Goal: Task Accomplishment & Management: Use online tool/utility

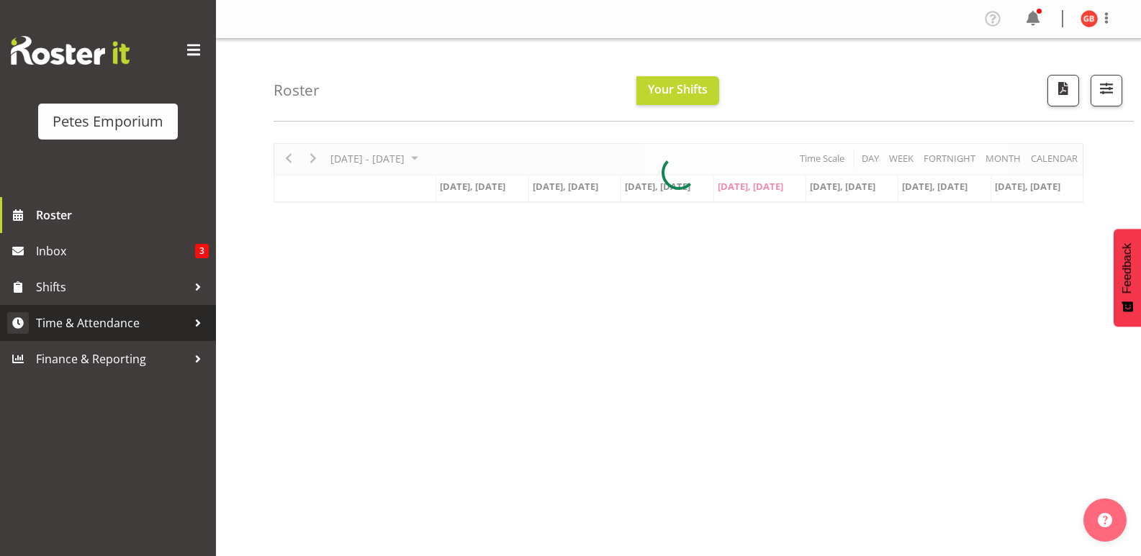
click at [114, 324] on span "Time & Attendance" at bounding box center [111, 323] width 151 height 22
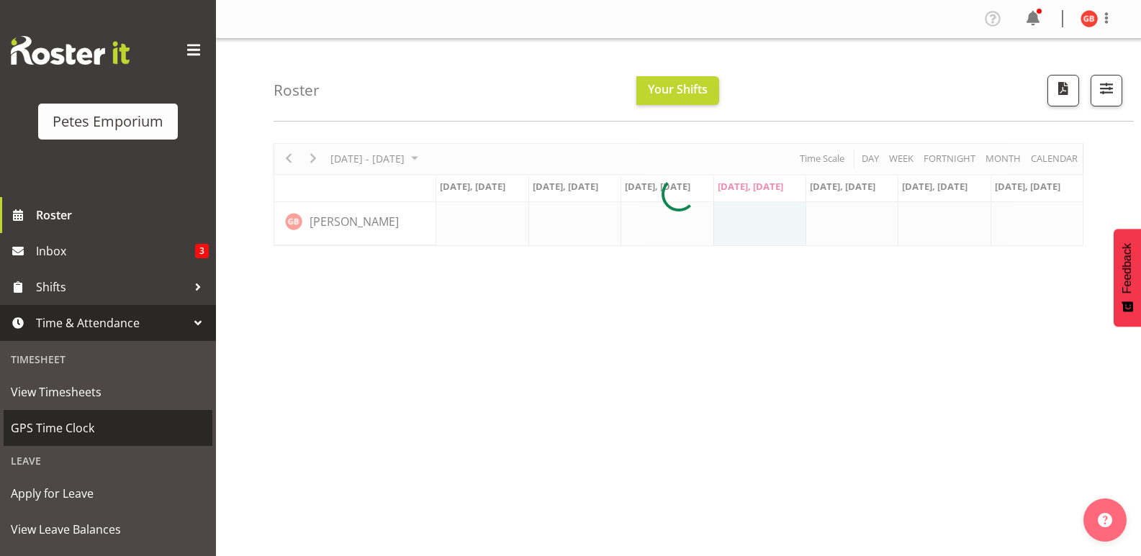
click at [67, 420] on span "GPS Time Clock" at bounding box center [108, 429] width 194 height 22
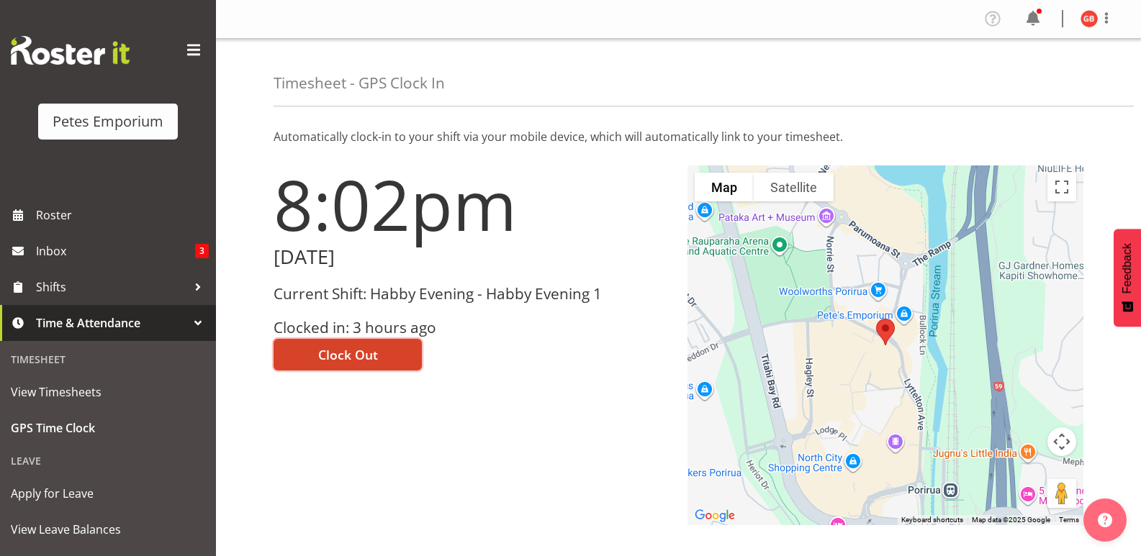
click at [379, 353] on button "Clock Out" at bounding box center [348, 355] width 148 height 32
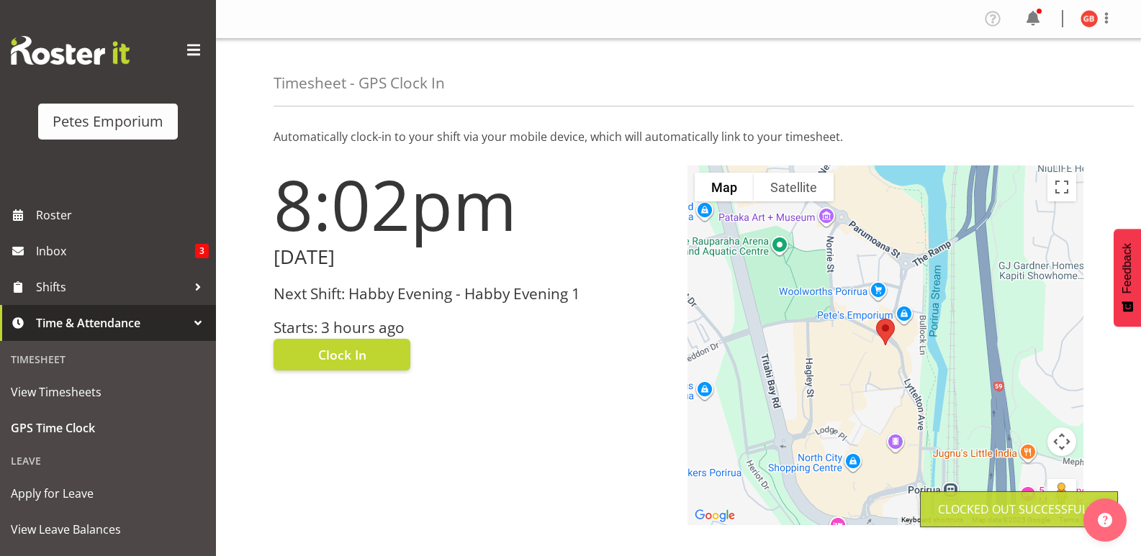
click at [1086, 21] on img at bounding box center [1089, 18] width 17 height 17
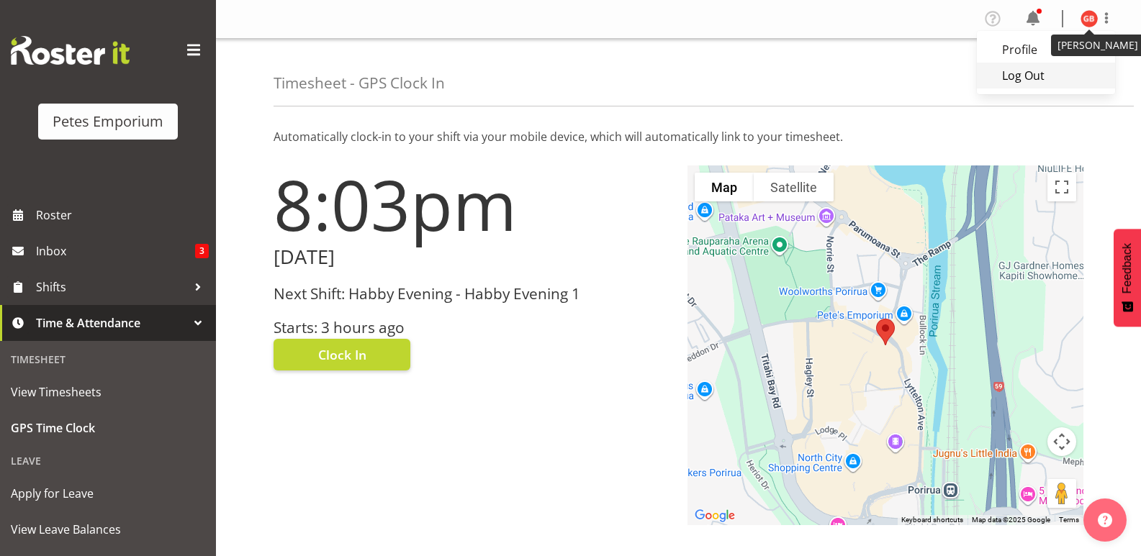
click at [1022, 83] on link "Log Out" at bounding box center [1046, 76] width 138 height 26
